Goal: Task Accomplishment & Management: Manage account settings

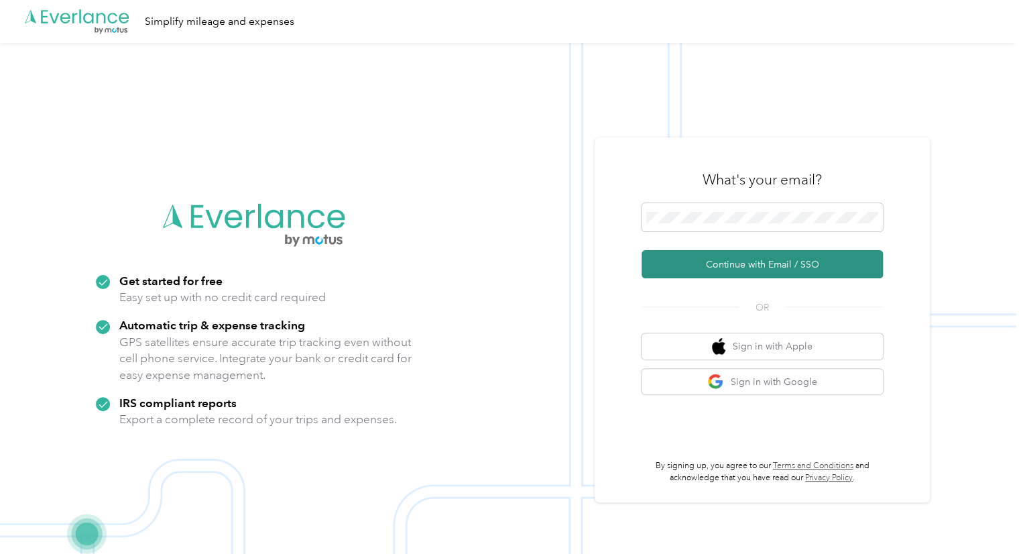
click at [756, 258] on button "Continue with Email / SSO" at bounding box center [761, 264] width 241 height 28
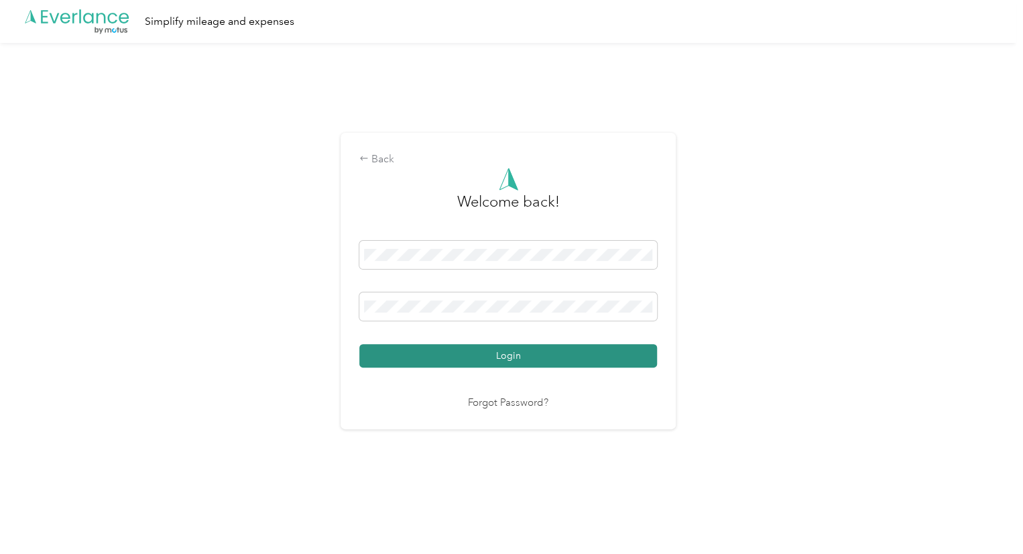
click at [549, 347] on button "Login" at bounding box center [508, 355] width 298 height 23
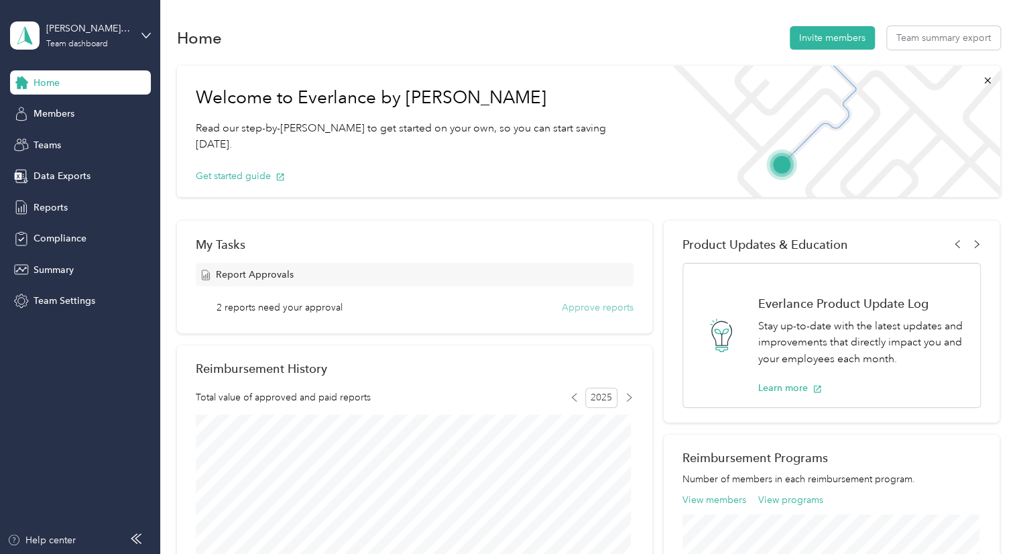
click at [622, 309] on button "Approve reports" at bounding box center [598, 307] width 72 height 14
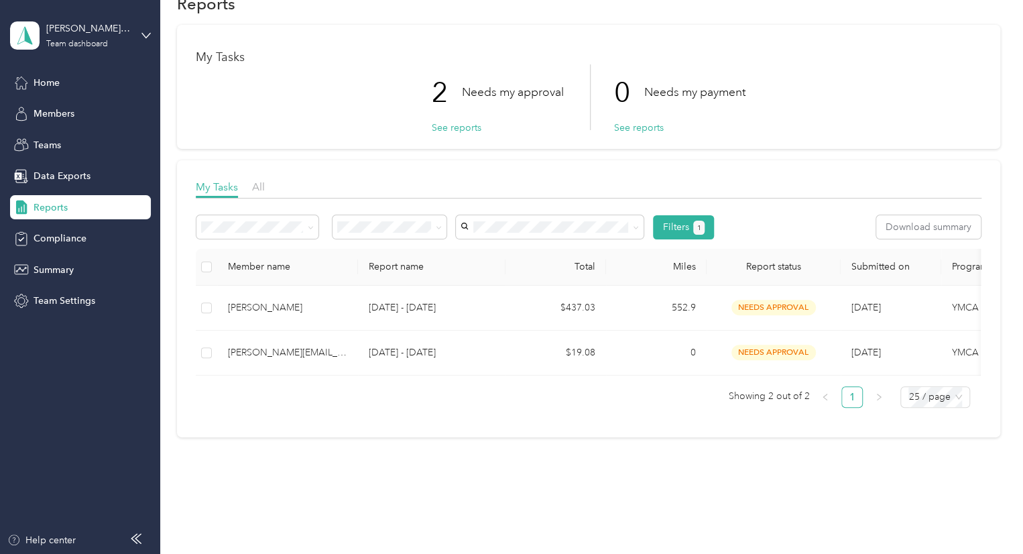
scroll to position [66, 0]
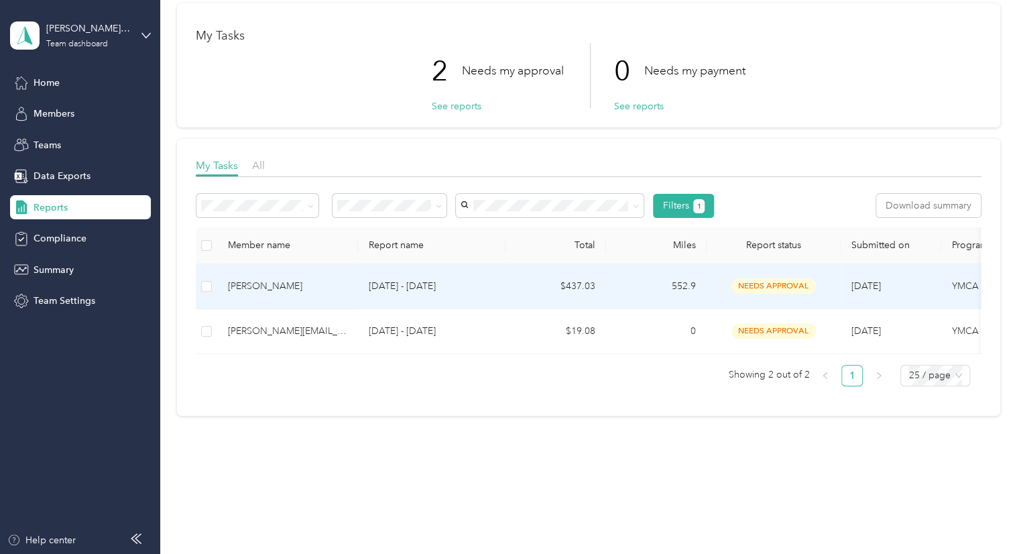
click at [790, 278] on span "needs approval" at bounding box center [773, 285] width 84 height 15
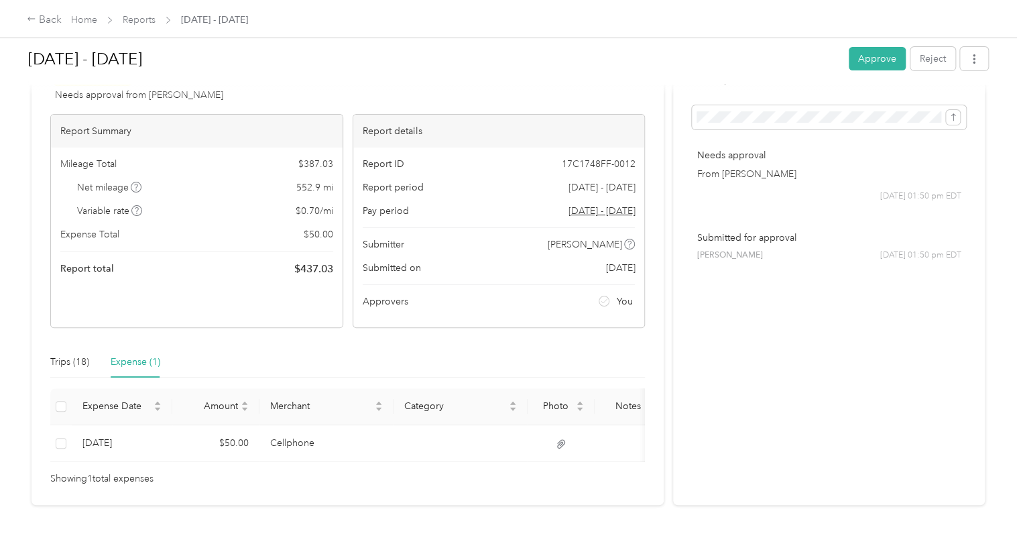
scroll to position [92, 0]
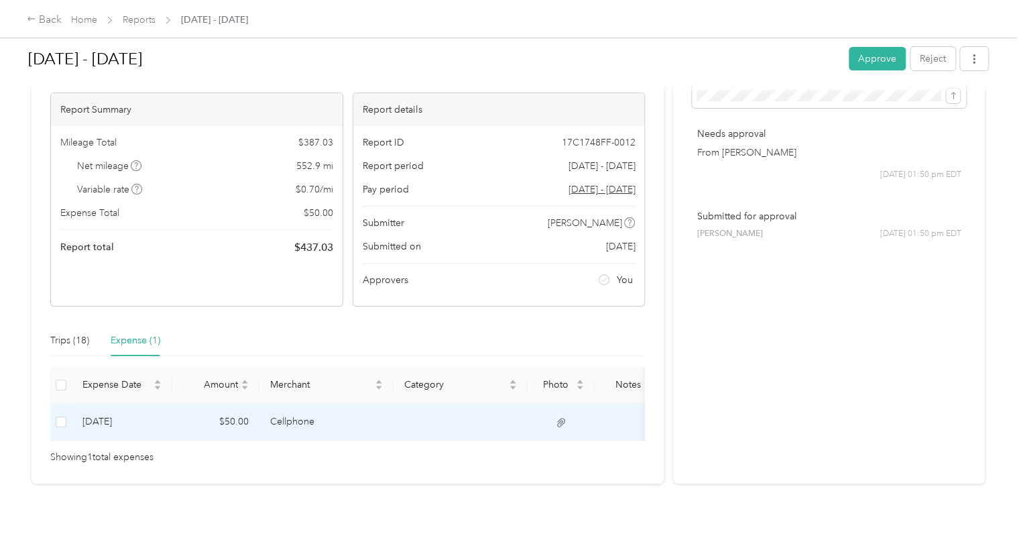
click at [558, 416] on icon at bounding box center [561, 422] width 12 height 12
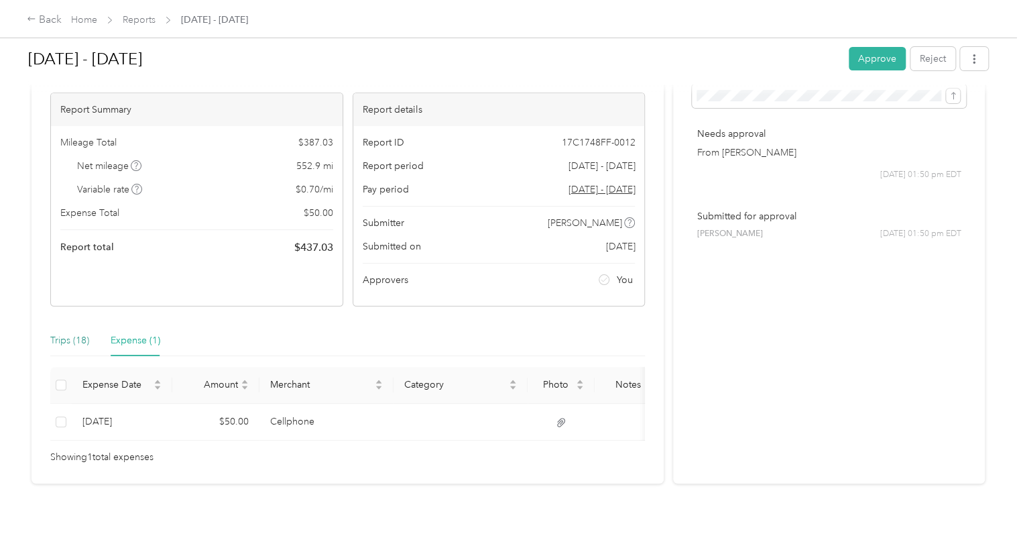
click at [65, 333] on div "Trips (18)" at bounding box center [69, 340] width 39 height 15
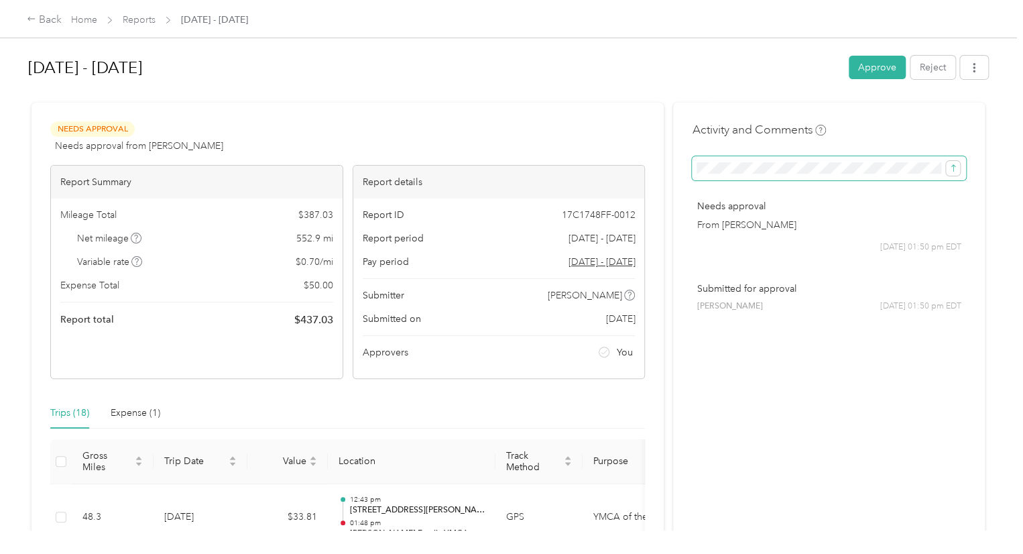
scroll to position [0, 147]
click at [869, 308] on div "[PERSON_NAME] [DATE] 01:50 pm EDT" at bounding box center [828, 306] width 265 height 12
click at [951, 167] on icon "submit" at bounding box center [952, 168] width 9 height 9
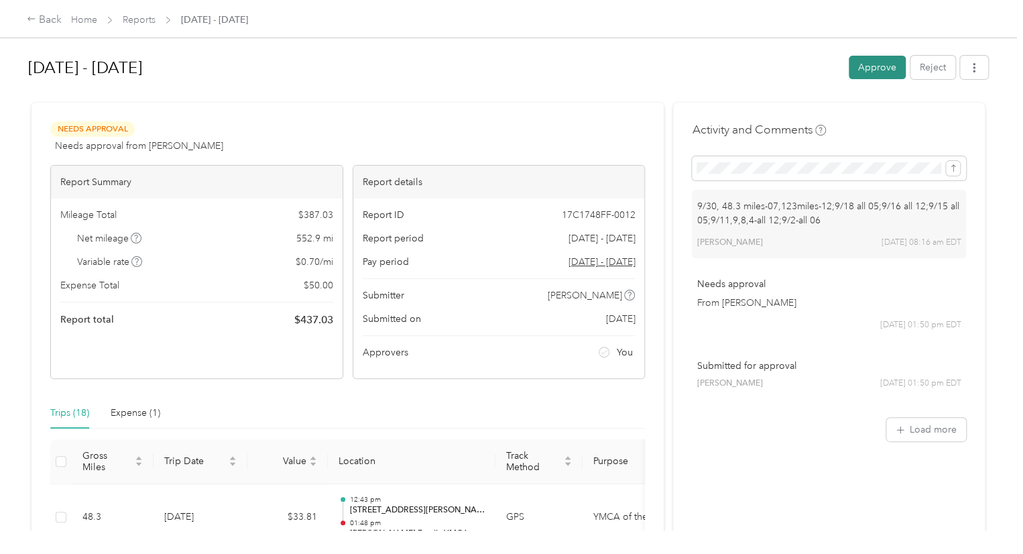
click at [875, 62] on button "Approve" at bounding box center [876, 67] width 57 height 23
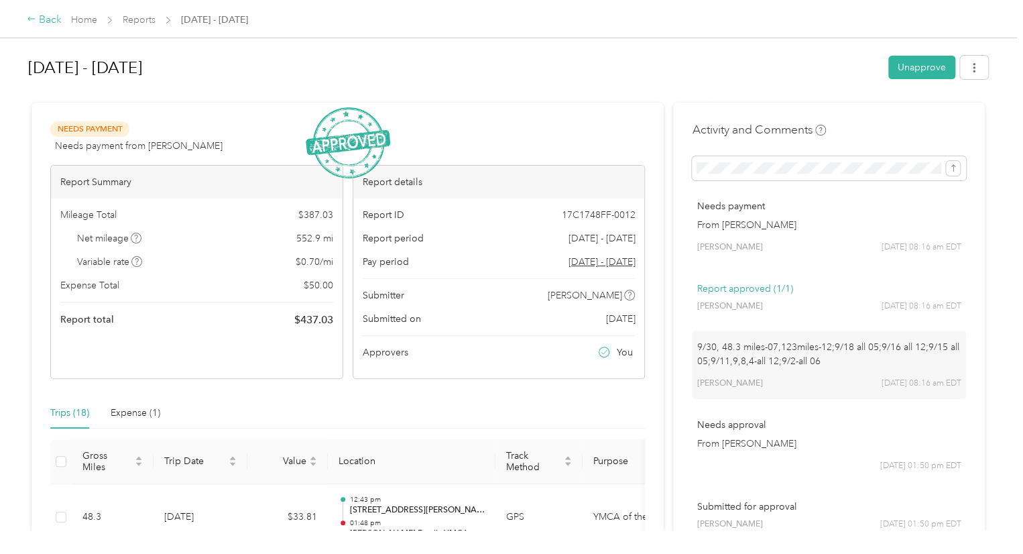
click at [51, 22] on div "Back" at bounding box center [44, 20] width 35 height 16
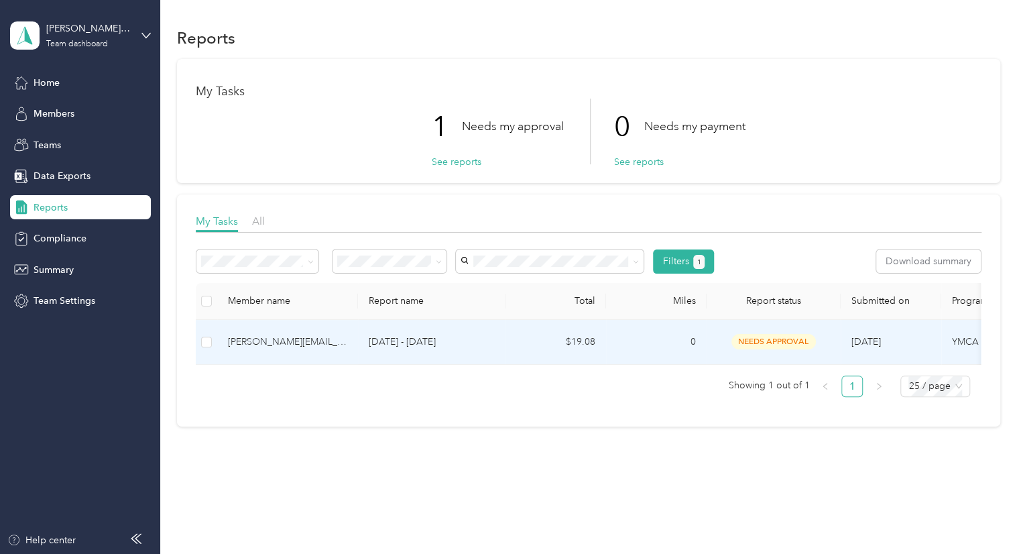
click at [757, 336] on span "needs approval" at bounding box center [773, 341] width 84 height 15
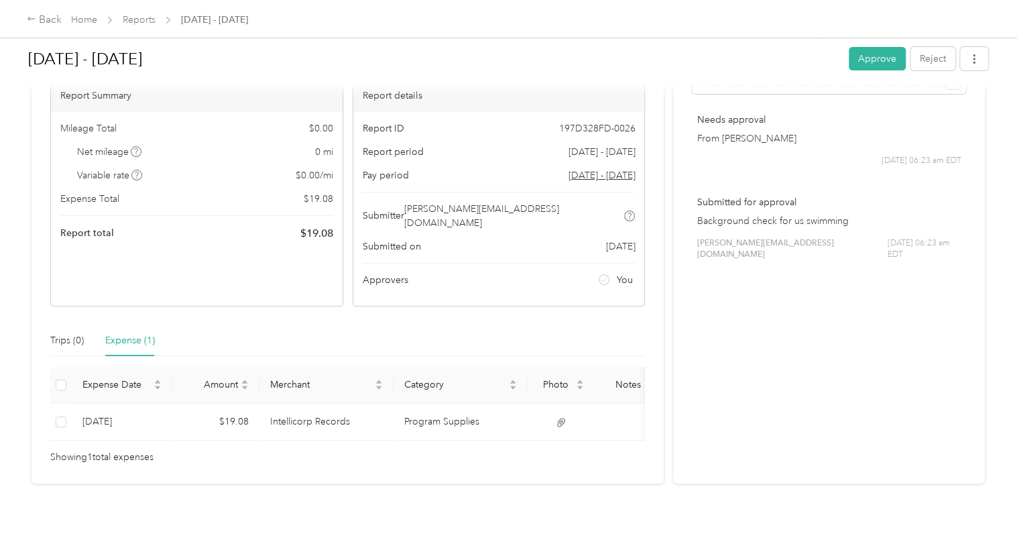
scroll to position [92, 0]
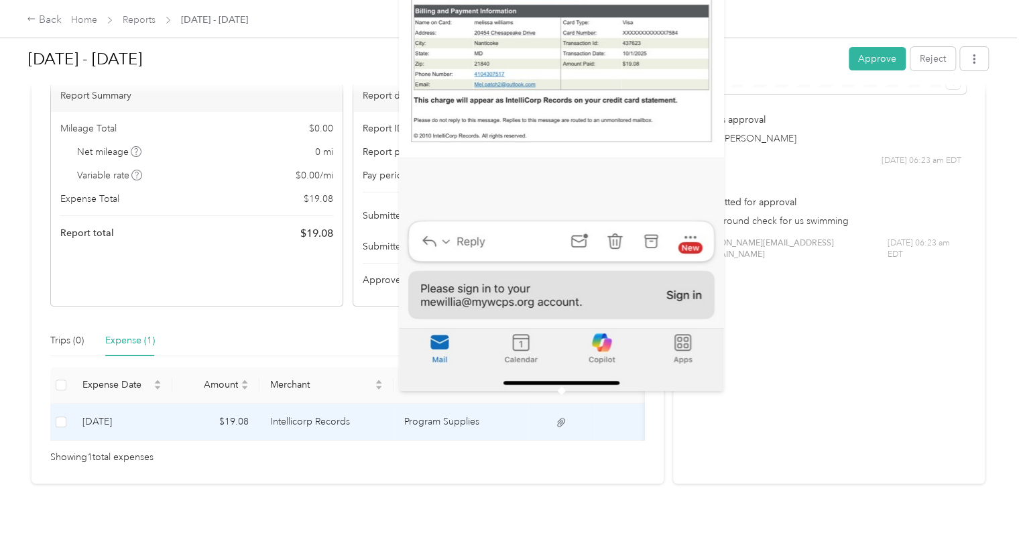
click at [564, 418] on icon at bounding box center [561, 422] width 8 height 9
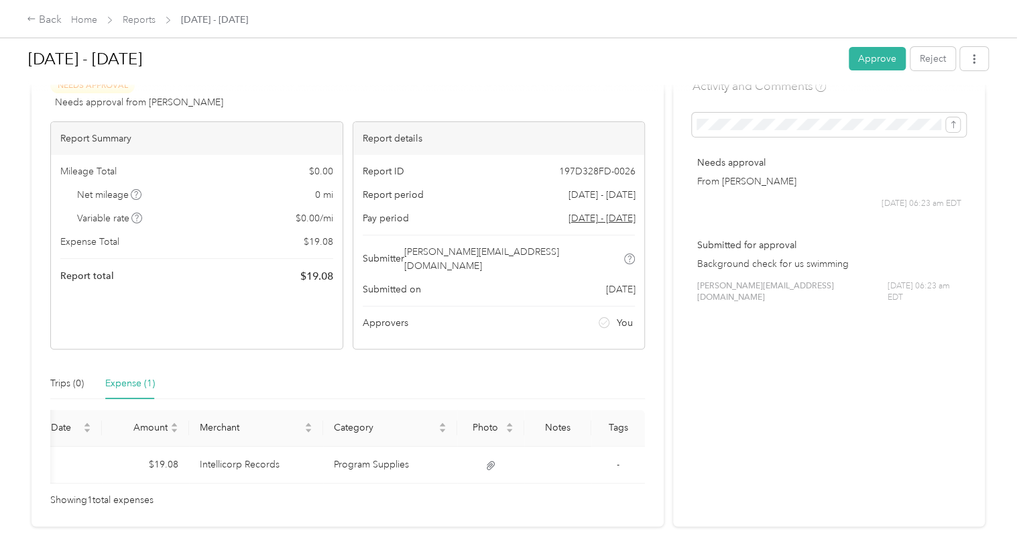
scroll to position [0, 0]
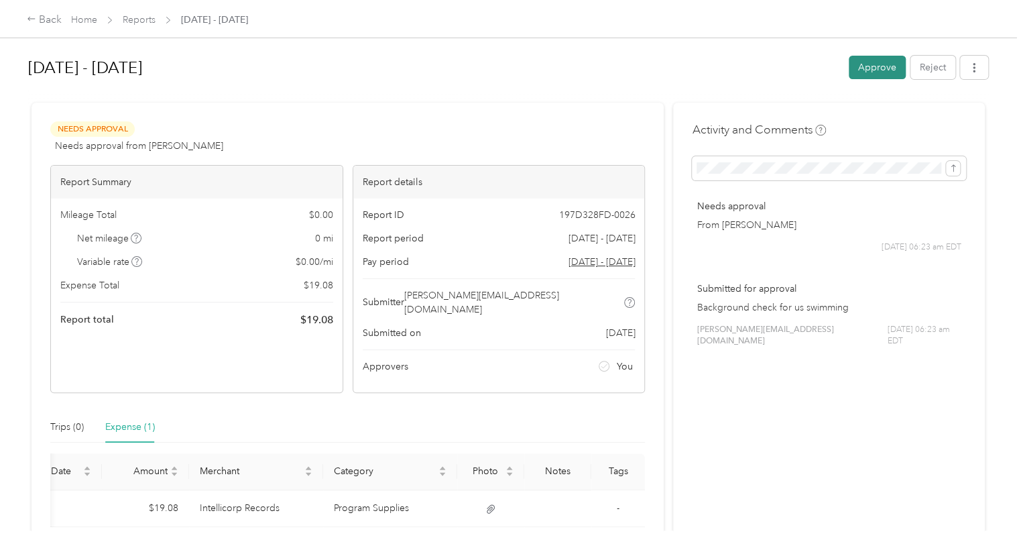
click at [873, 72] on button "Approve" at bounding box center [876, 67] width 57 height 23
